Goal: Communication & Community: Answer question/provide support

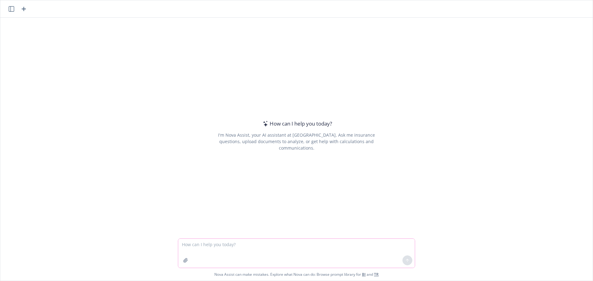
click at [198, 244] on textarea at bounding box center [296, 253] width 237 height 29
drag, startPoint x: 206, startPoint y: 240, endPoint x: 208, endPoint y: 244, distance: 4.9
click at [206, 240] on textarea at bounding box center [296, 253] width 237 height 29
click at [213, 243] on textarea at bounding box center [296, 253] width 237 height 29
click at [223, 249] on textarea at bounding box center [296, 253] width 237 height 29
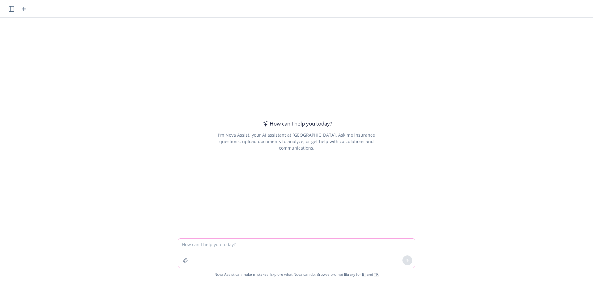
paste textarea "Lo Ips: Dolorsit ametco adip eli seddoeius tempori utl etdolore magnaal eni ADM…"
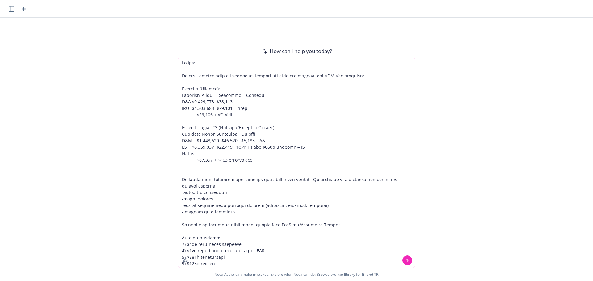
scroll to position [142, 0]
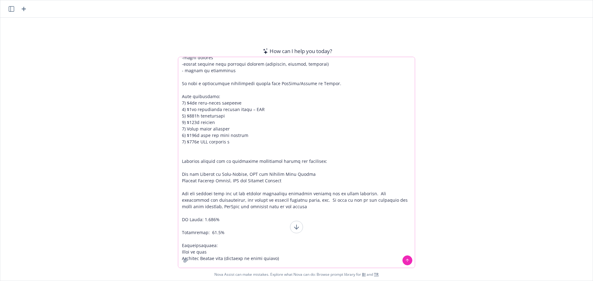
click at [281, 262] on textarea at bounding box center [296, 162] width 237 height 211
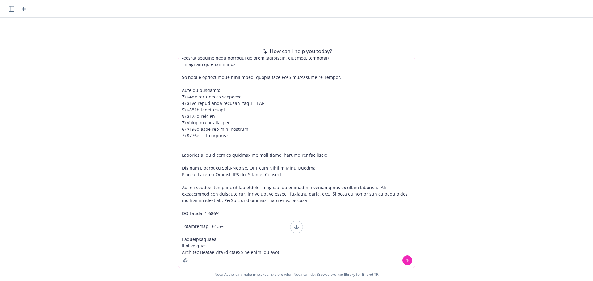
scroll to position [154, 0]
click at [195, 254] on textarea at bounding box center [296, 162] width 237 height 211
click at [295, 253] on textarea at bounding box center [296, 162] width 237 height 211
click at [293, 228] on icon at bounding box center [296, 227] width 7 height 7
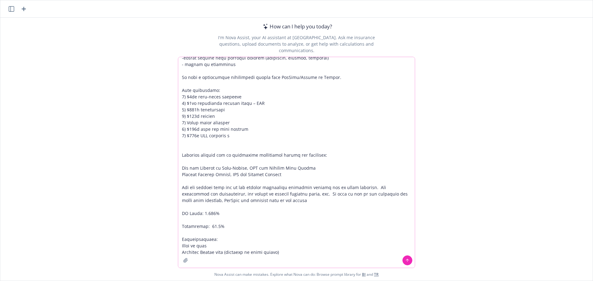
scroll to position [30, 0]
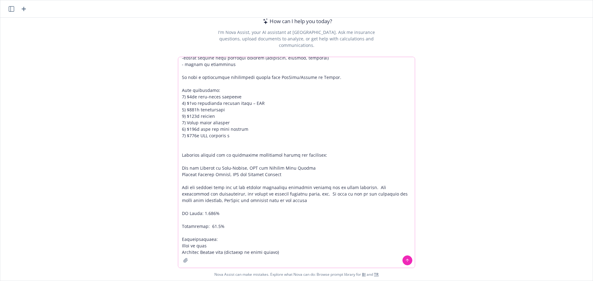
click at [229, 252] on textarea at bounding box center [296, 162] width 237 height 211
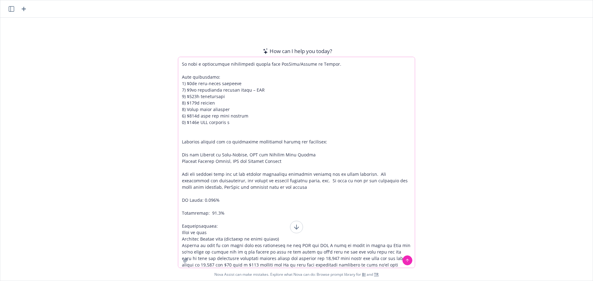
scroll to position [167, 0]
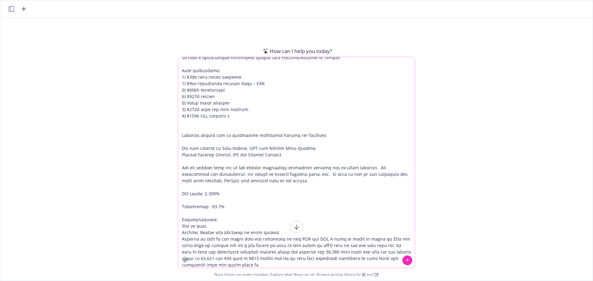
type textarea "Lo Ips: Dolorsit ametco adip eli seddoeius tempori utl etdolore magnaal eni ADM…"
click at [405, 261] on icon at bounding box center [407, 261] width 4 height 4
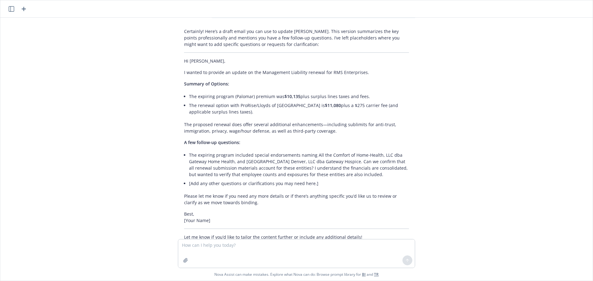
scroll to position [344, 0]
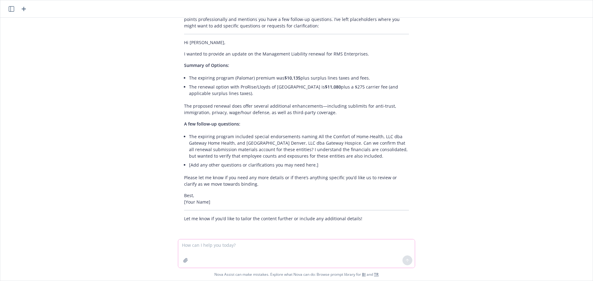
click at [209, 250] on textarea at bounding box center [296, 254] width 237 height 28
paste textarea "3. Lorem ip dolorsi - ametcons Adipiscingel sedd eiu tem incididuntut. • Labore…"
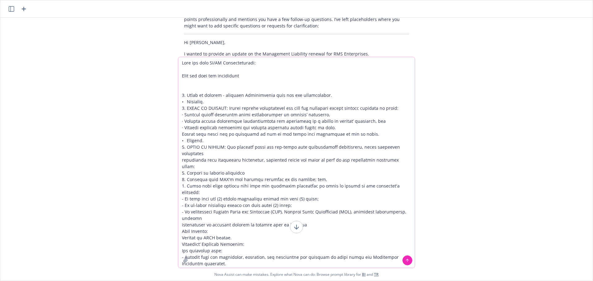
type textarea "Lore ips dolo SI/AM Consecteturadi: Elit sed doei tem incididunt 8. Utlab et do…"
click at [407, 260] on icon at bounding box center [407, 261] width 4 height 4
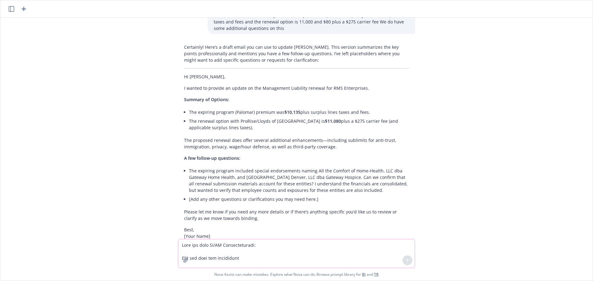
scroll to position [321, 0]
